Goal: Task Accomplishment & Management: Manage account settings

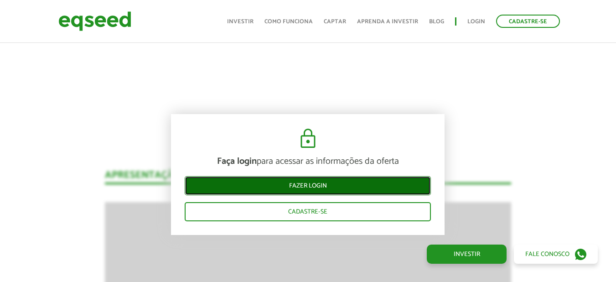
click at [309, 182] on link "Fazer login" at bounding box center [308, 185] width 246 height 19
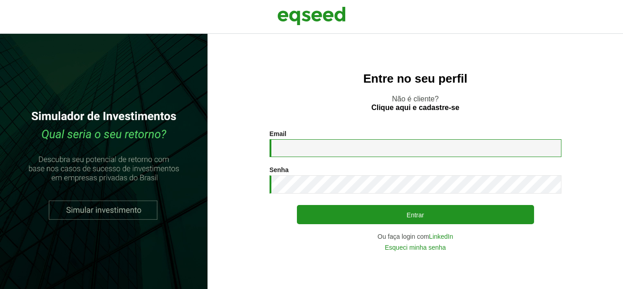
click at [314, 147] on input "Email *" at bounding box center [415, 148] width 292 height 18
type input "**********"
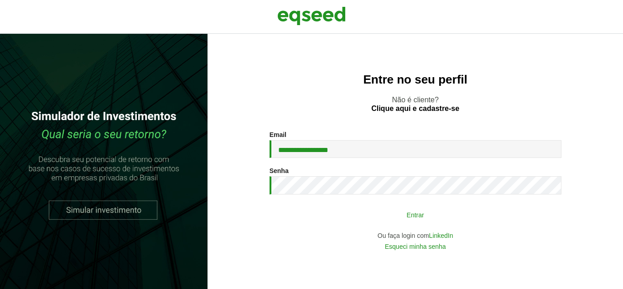
drag, startPoint x: 370, startPoint y: 216, endPoint x: 336, endPoint y: 222, distance: 34.2
click at [336, 222] on button "Entrar" at bounding box center [415, 214] width 237 height 17
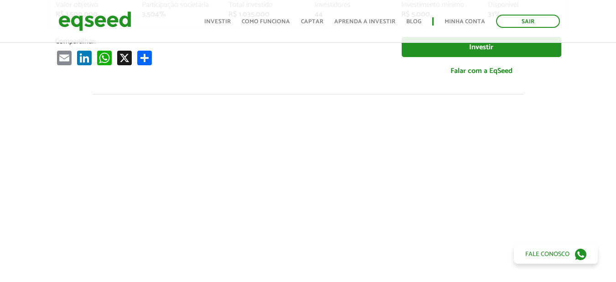
scroll to position [345, 0]
